Goal: Find specific page/section: Find specific page/section

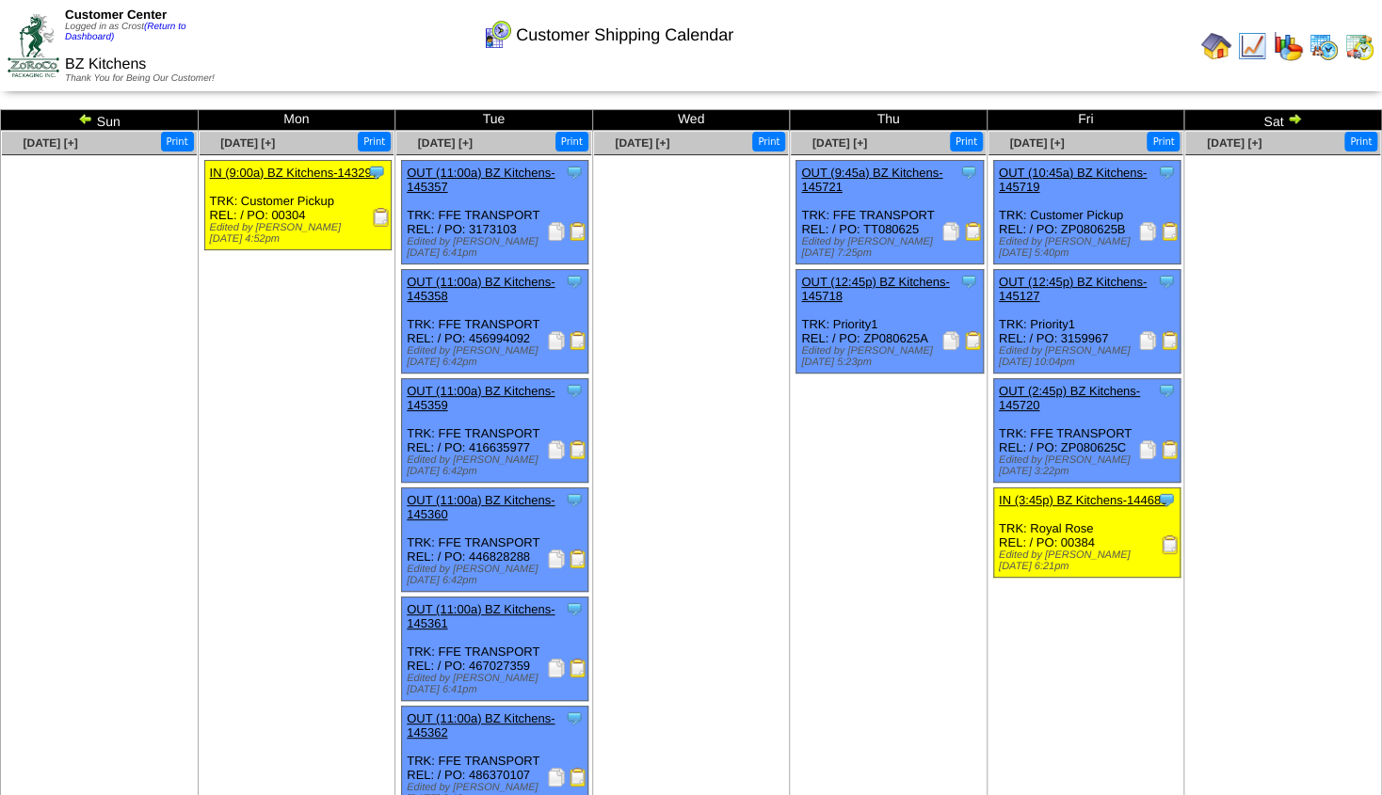
click at [1249, 47] on img at bounding box center [1252, 46] width 30 height 30
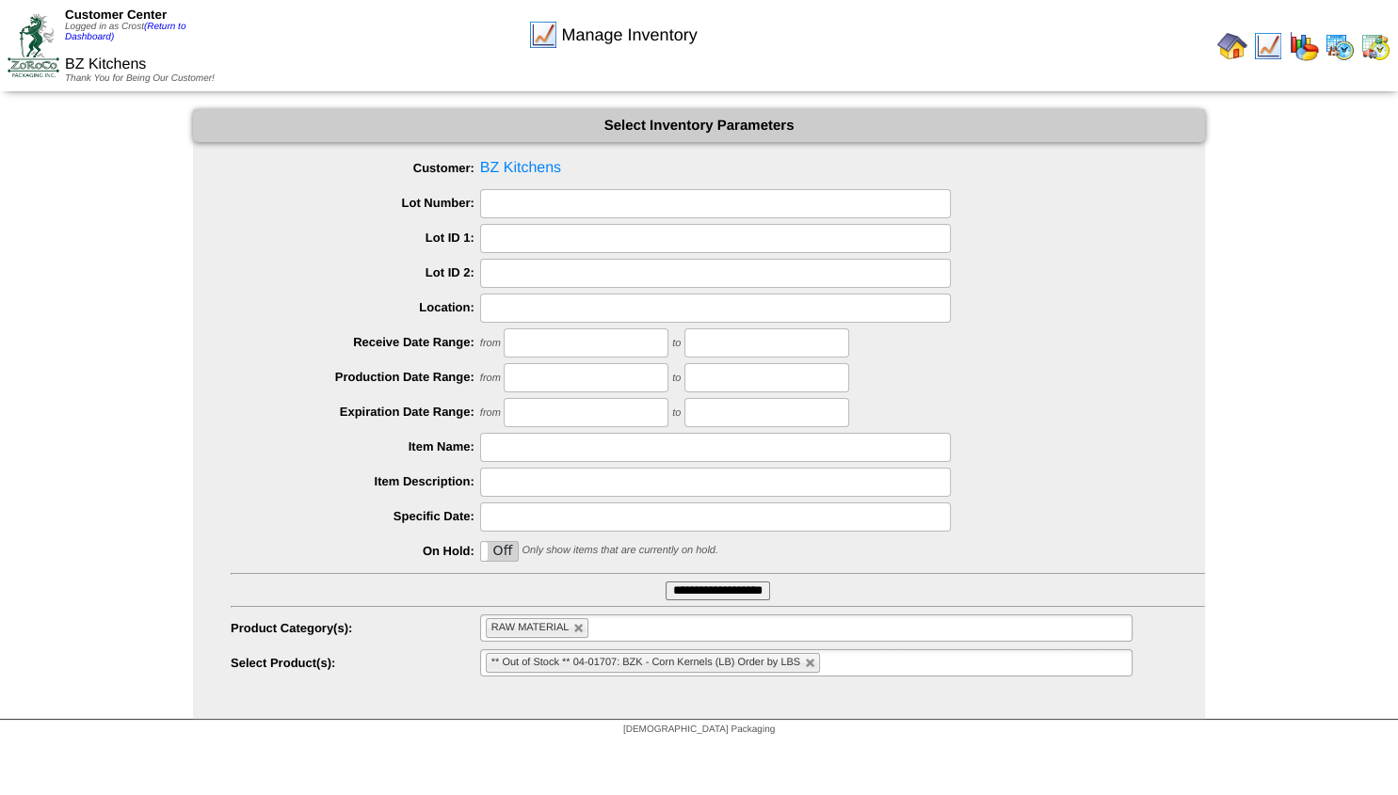
click at [163, 33] on div "Customer Center Logged in as Crost (Return to Dashboard)" at bounding box center [150, 25] width 170 height 35
click at [168, 28] on link "(Return to Dashboard)" at bounding box center [125, 32] width 120 height 21
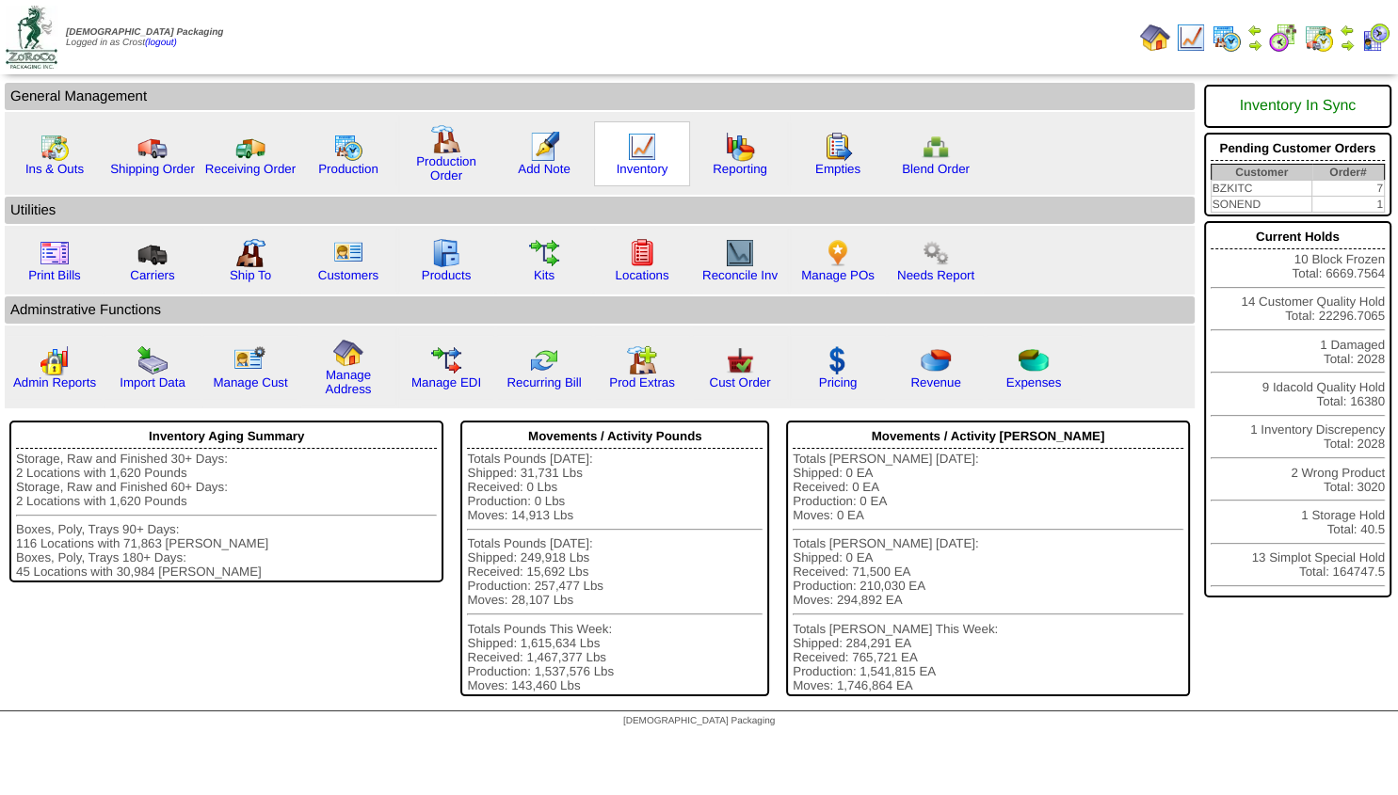
click at [649, 146] on img at bounding box center [642, 147] width 30 height 30
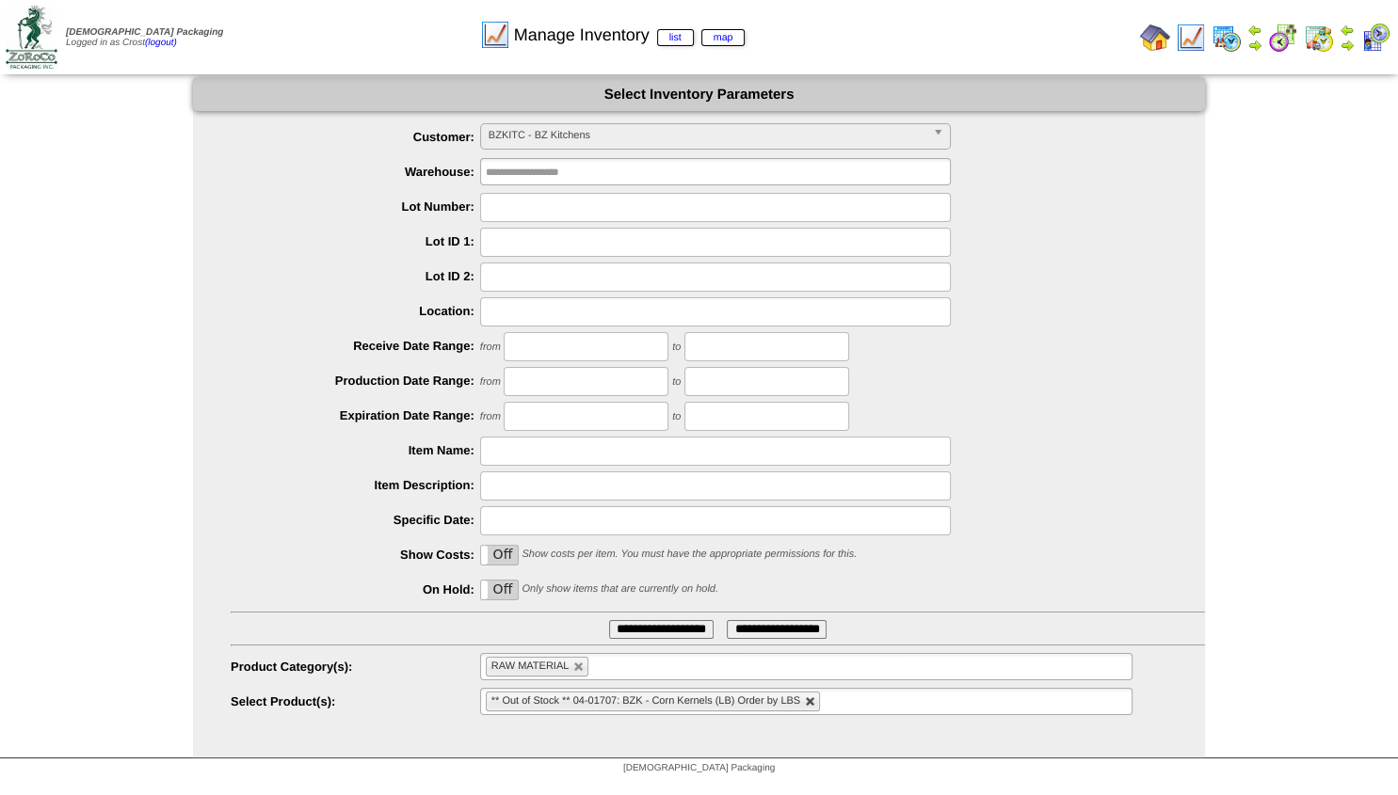
click at [814, 704] on link at bounding box center [810, 702] width 11 height 11
type input "**********"
click at [576, 670] on link at bounding box center [578, 667] width 11 height 11
type input "**********"
click at [534, 676] on input "text" at bounding box center [546, 667] width 120 height 24
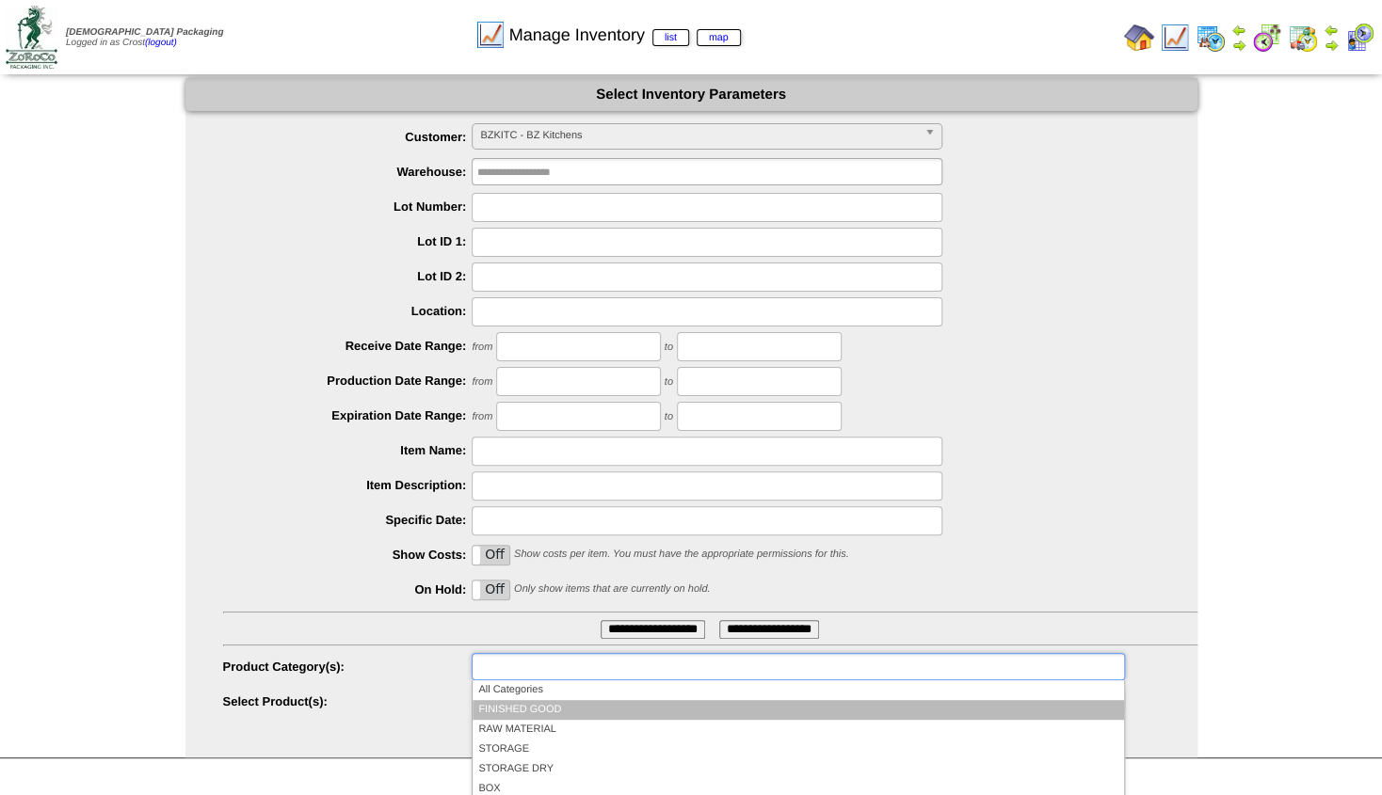
click at [523, 708] on li "FINISHED GOOD" at bounding box center [798, 710] width 650 height 20
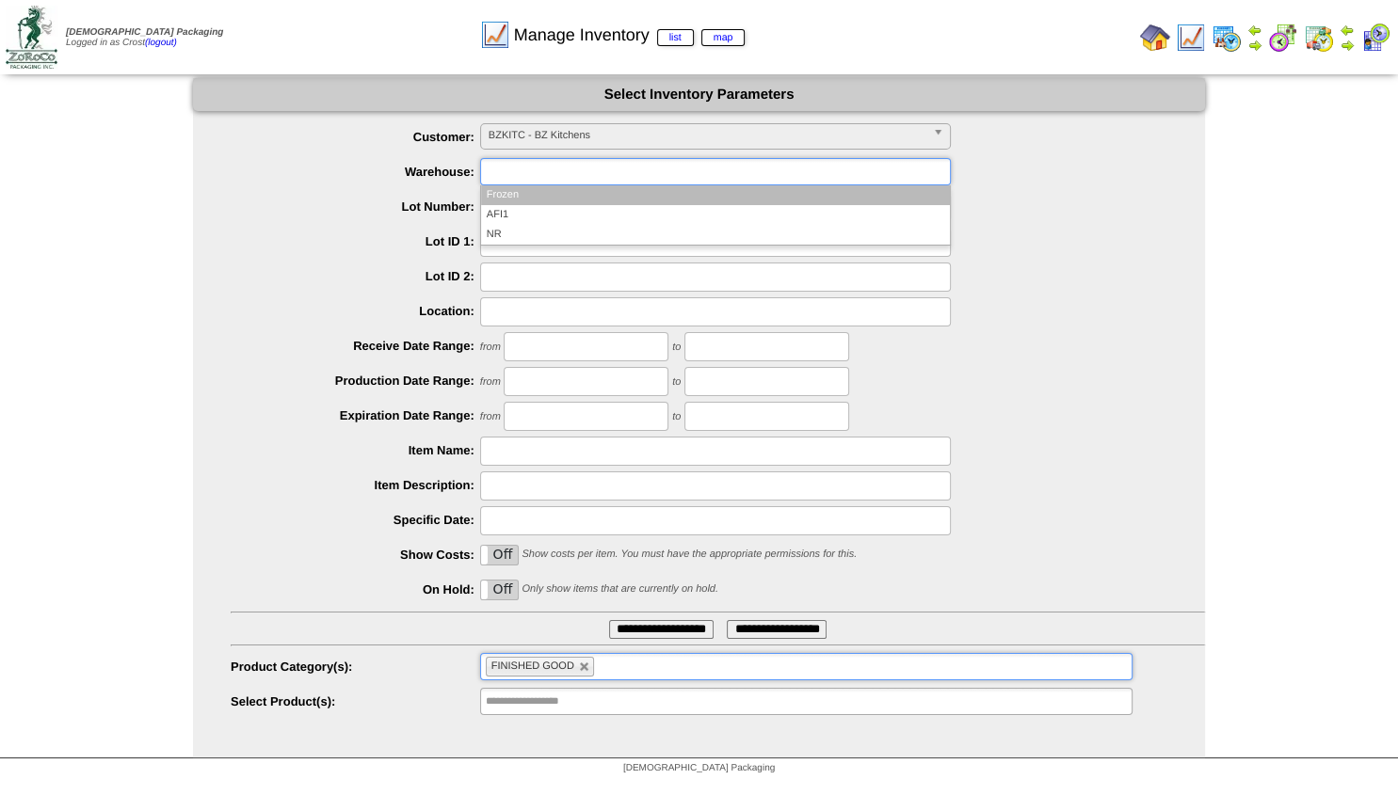
click at [552, 164] on input "text" at bounding box center [546, 172] width 120 height 24
click at [512, 200] on li "Frozen" at bounding box center [715, 195] width 469 height 20
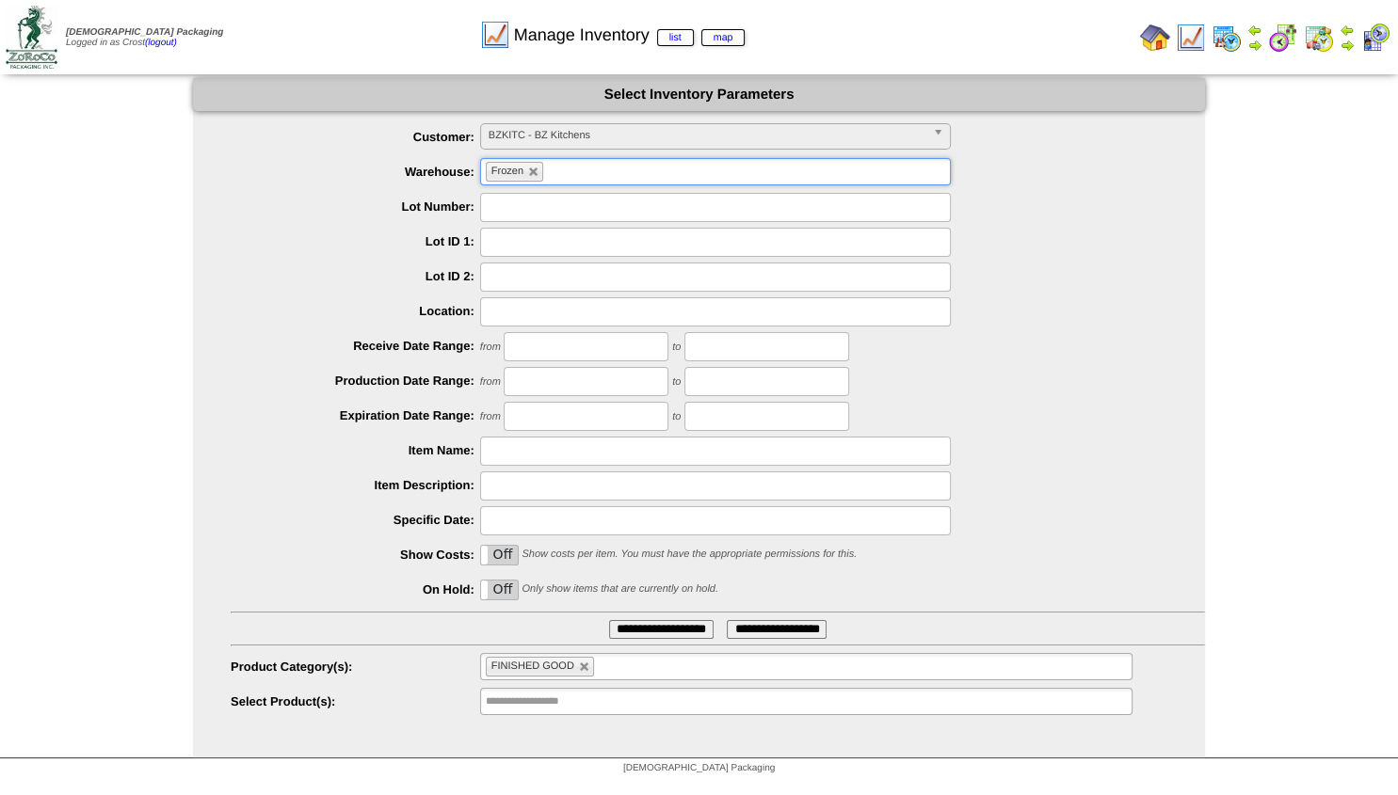
click at [780, 633] on input "**********" at bounding box center [777, 629] width 100 height 19
click at [719, 34] on link "map" at bounding box center [723, 37] width 44 height 17
click at [677, 38] on link "list" at bounding box center [675, 37] width 37 height 17
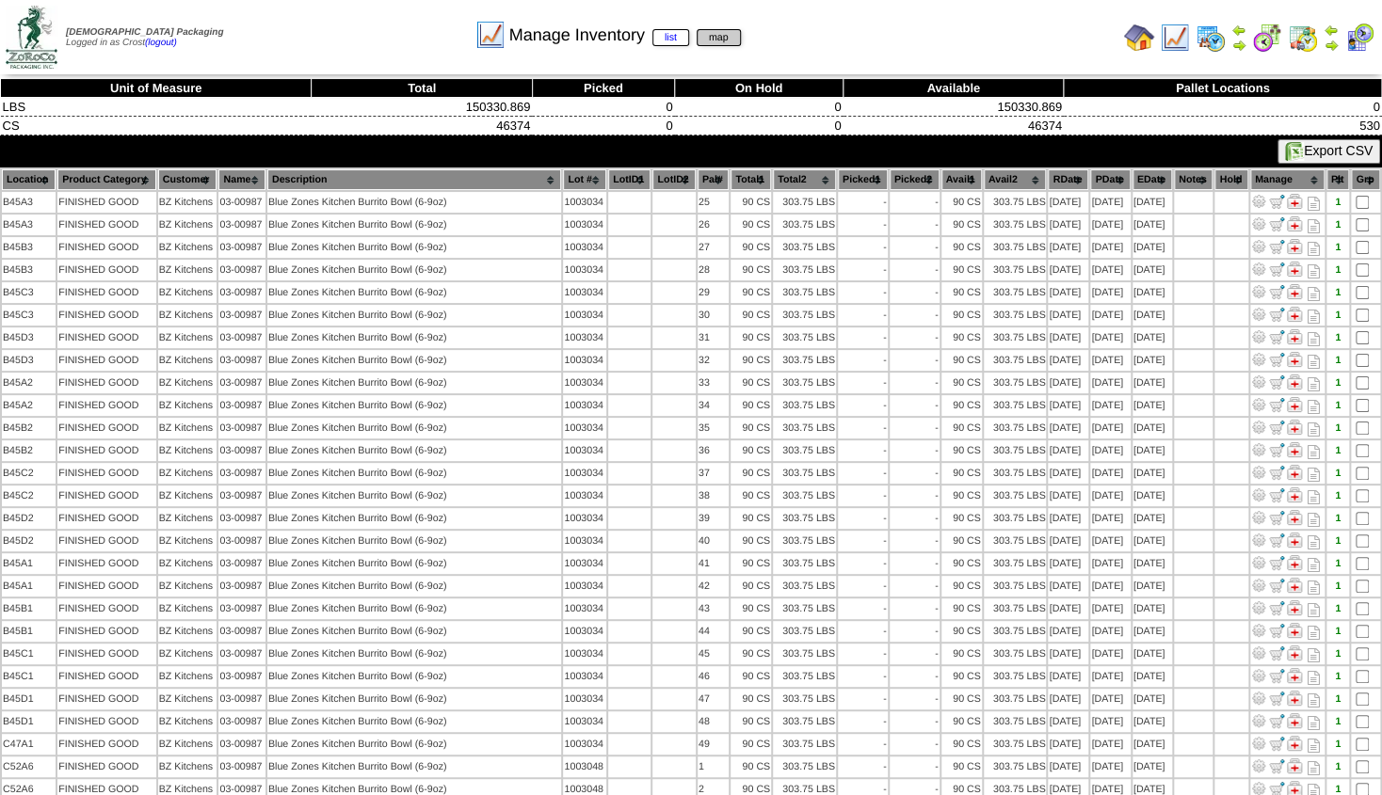
click at [714, 33] on link "map" at bounding box center [719, 37] width 44 height 17
click at [39, 176] on th "Location" at bounding box center [29, 179] width 54 height 21
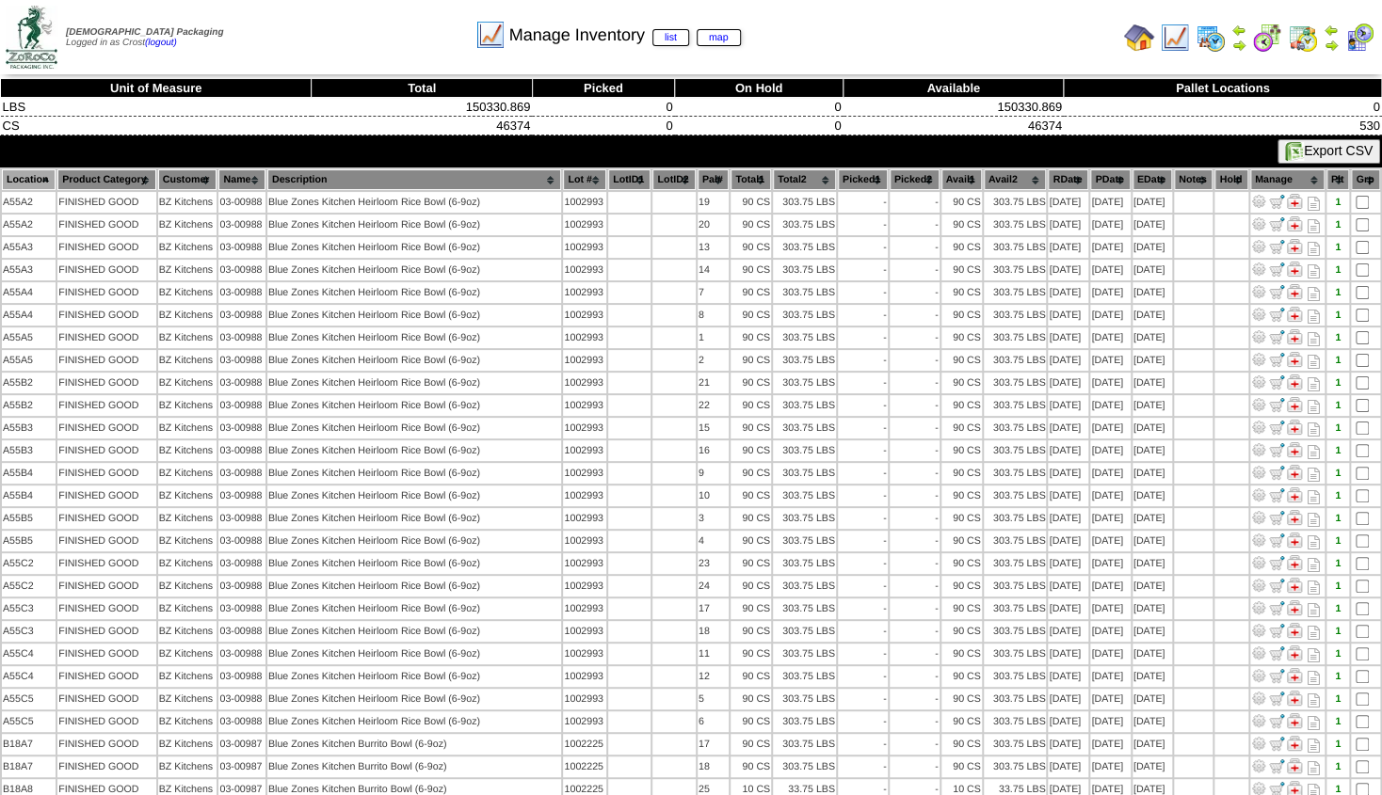
click at [1177, 24] on img at bounding box center [1175, 38] width 30 height 30
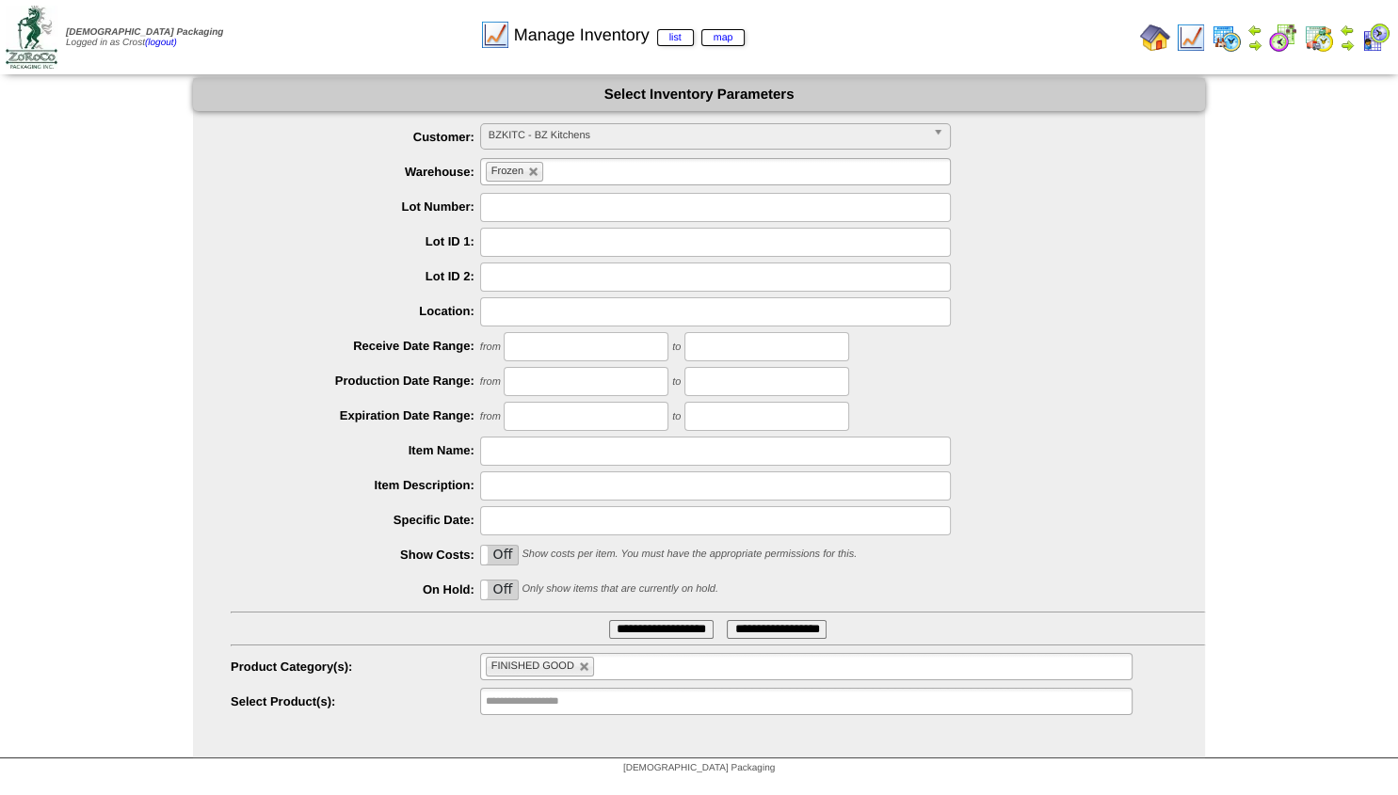
click at [533, 136] on span "BZKITC - BZ Kitchens" at bounding box center [707, 135] width 437 height 23
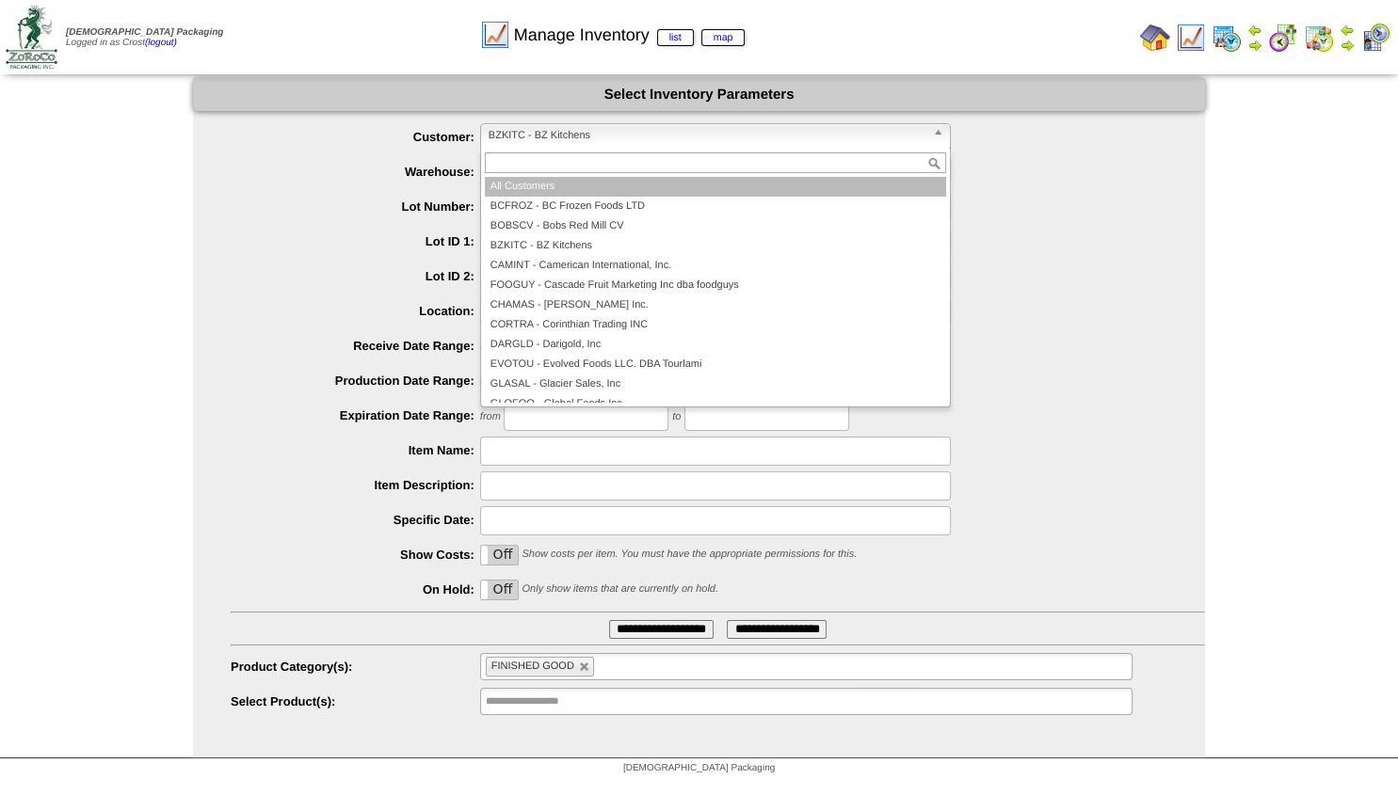
click at [543, 183] on li "All Customers" at bounding box center [715, 187] width 461 height 20
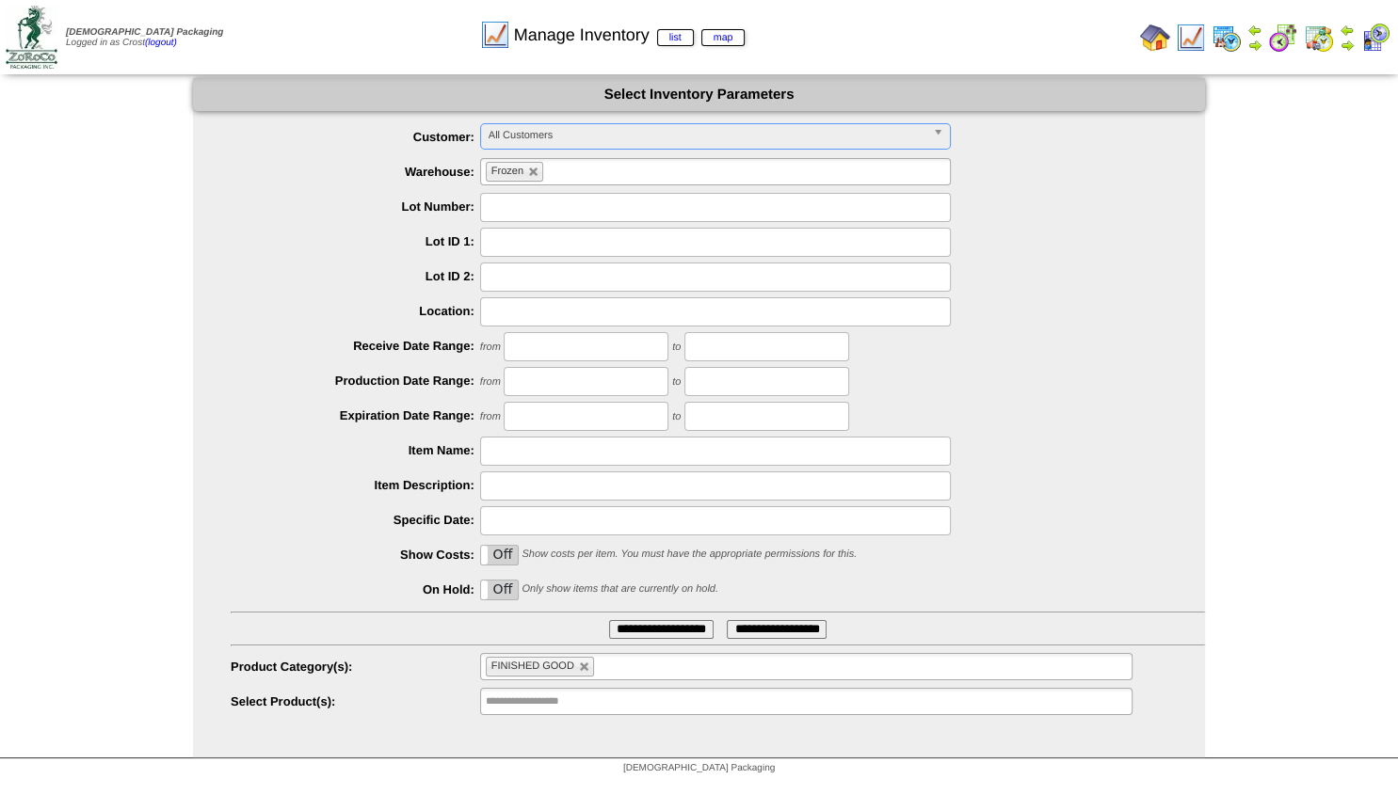
click at [636, 637] on input "**********" at bounding box center [661, 629] width 104 height 19
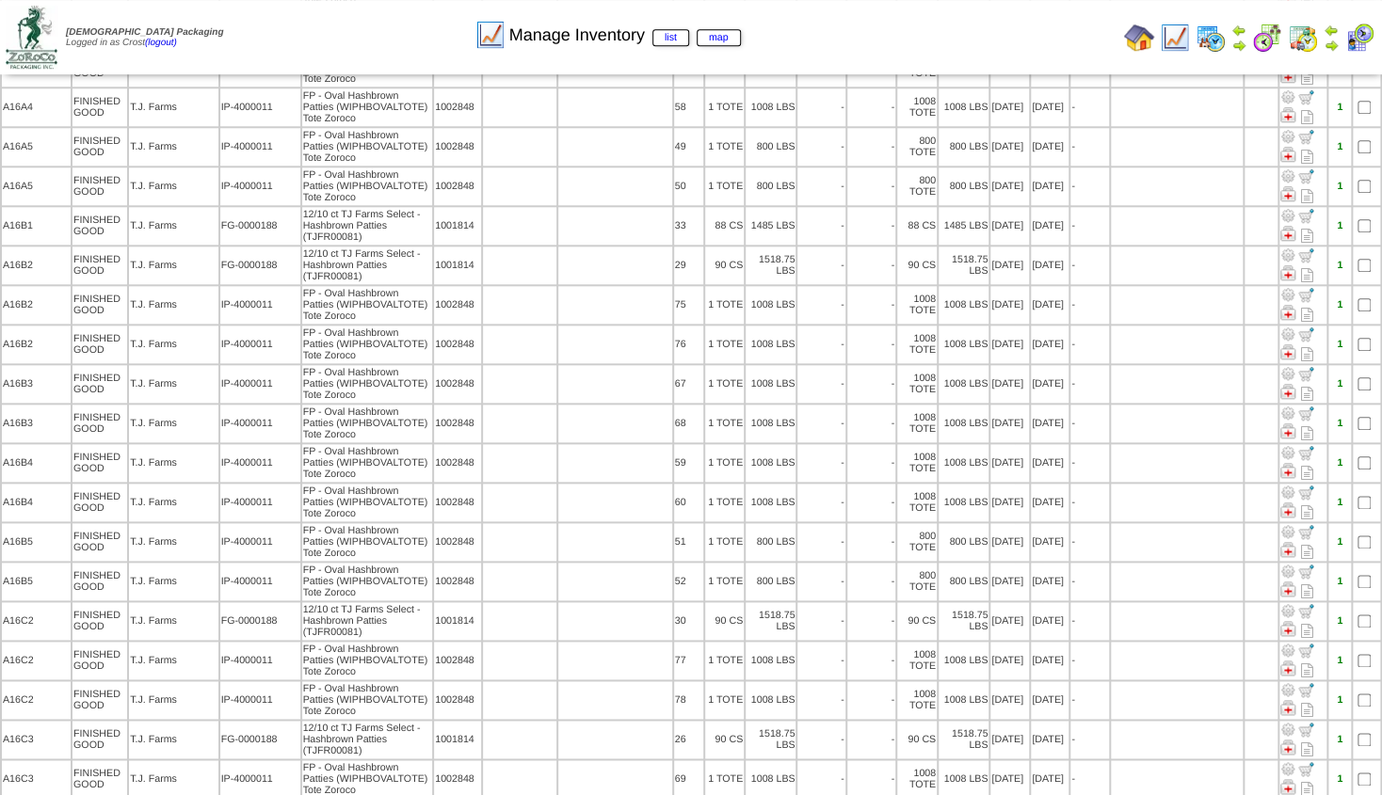
scroll to position [9348, 0]
